Goal: Task Accomplishment & Management: Use online tool/utility

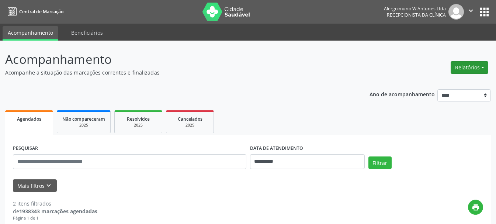
click at [474, 67] on button "Relatórios" at bounding box center [470, 67] width 38 height 13
click at [434, 87] on link "Agendamentos" at bounding box center [448, 83] width 79 height 10
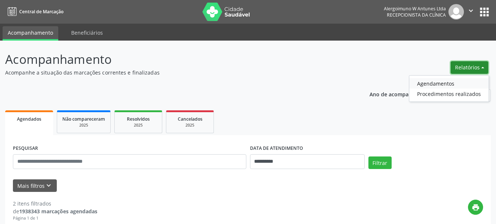
select select "*"
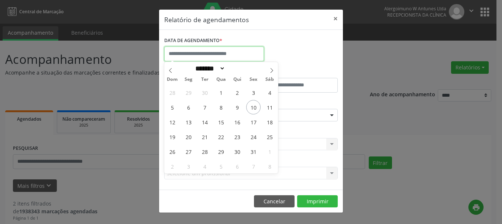
click at [206, 55] on input "text" at bounding box center [214, 53] width 100 height 15
click at [253, 105] on span "10" at bounding box center [253, 107] width 14 height 14
type input "**********"
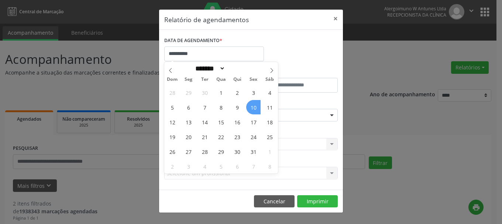
click at [254, 107] on span "10" at bounding box center [253, 107] width 14 height 14
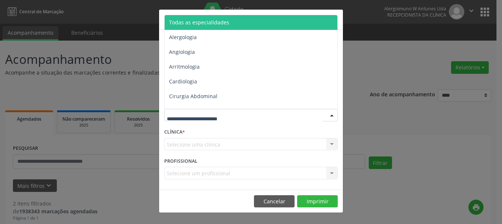
click at [246, 114] on div at bounding box center [250, 115] width 173 height 13
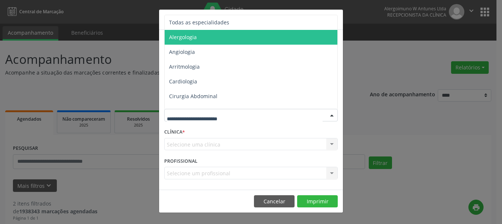
click at [201, 37] on span "Alergologia" at bounding box center [251, 37] width 174 height 15
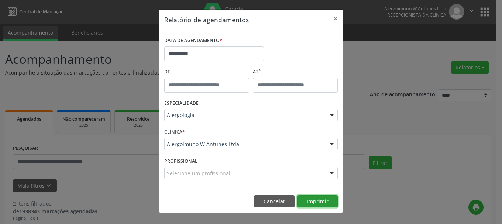
click at [306, 198] on button "Imprimir" at bounding box center [317, 201] width 41 height 13
